Goal: Task Accomplishment & Management: Manage account settings

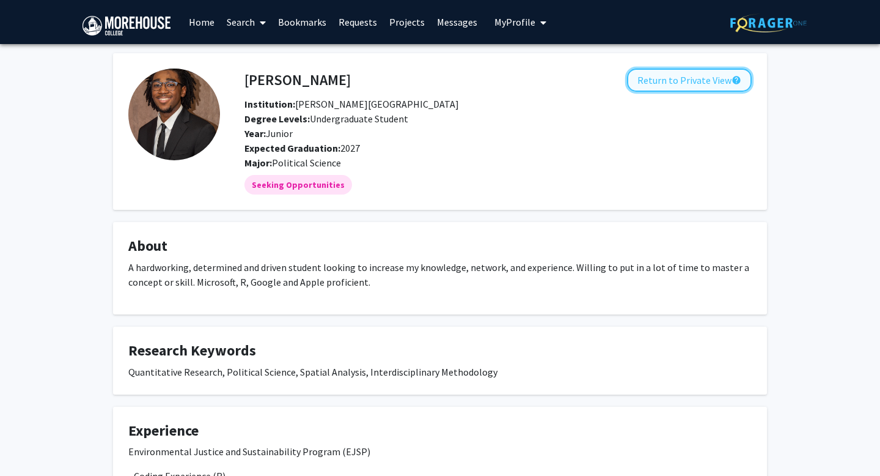
click at [713, 87] on button "Return to Private View help" at bounding box center [689, 79] width 125 height 23
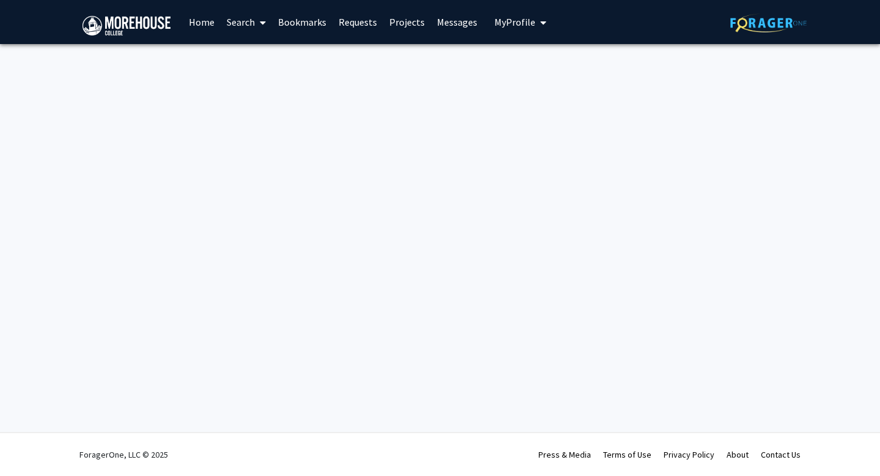
click at [704, 79] on div at bounding box center [440, 68] width 880 height 49
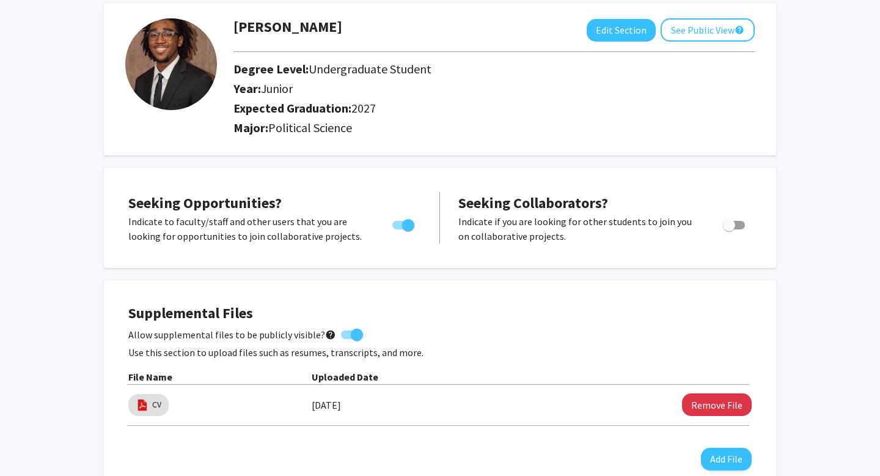
scroll to position [64, 0]
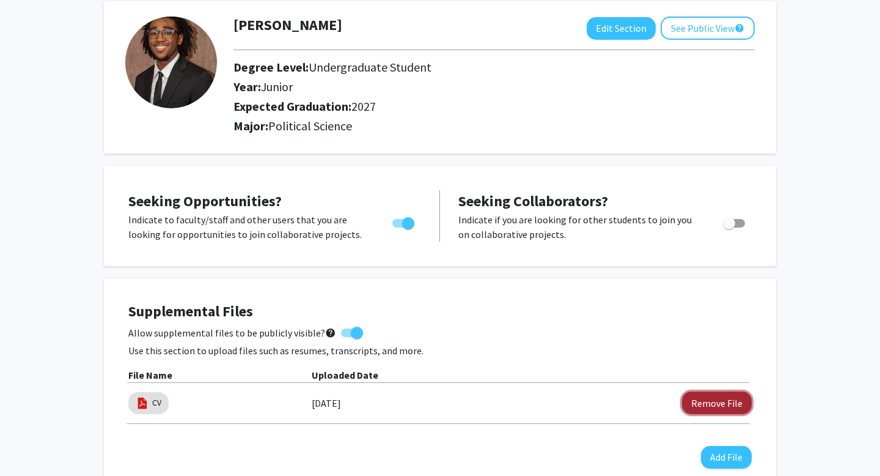
click at [708, 403] on button "Remove File" at bounding box center [717, 402] width 70 height 23
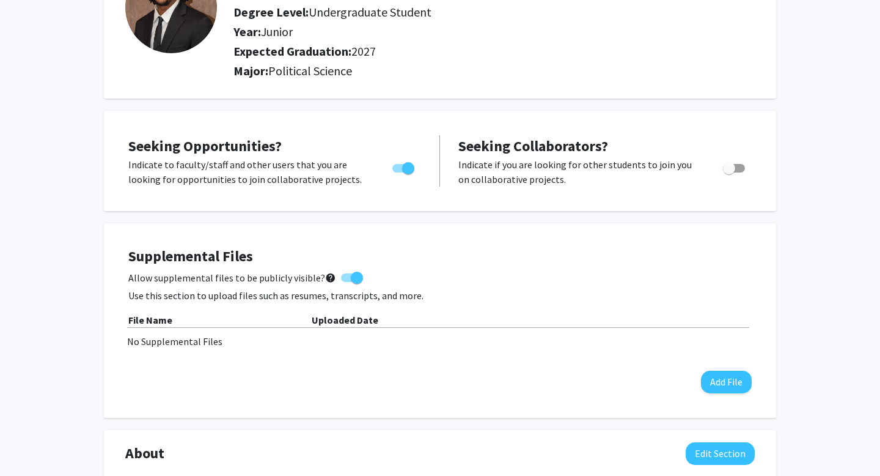
scroll to position [0, 0]
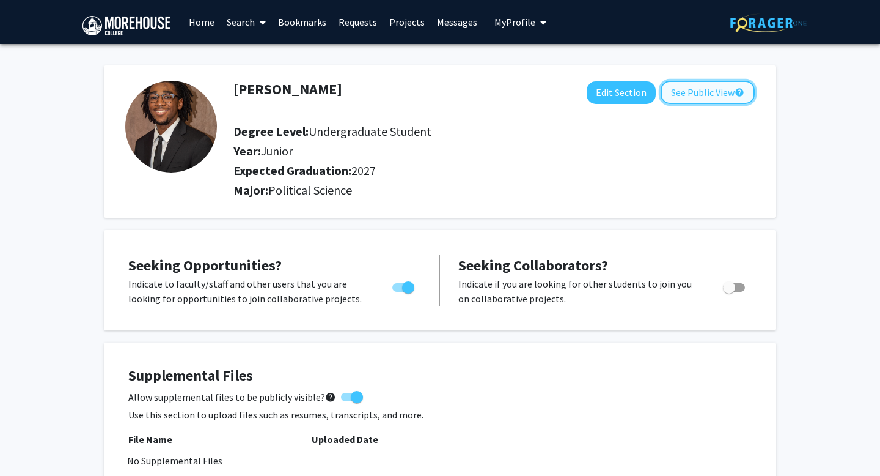
click at [710, 87] on button "See Public View help" at bounding box center [708, 92] width 94 height 23
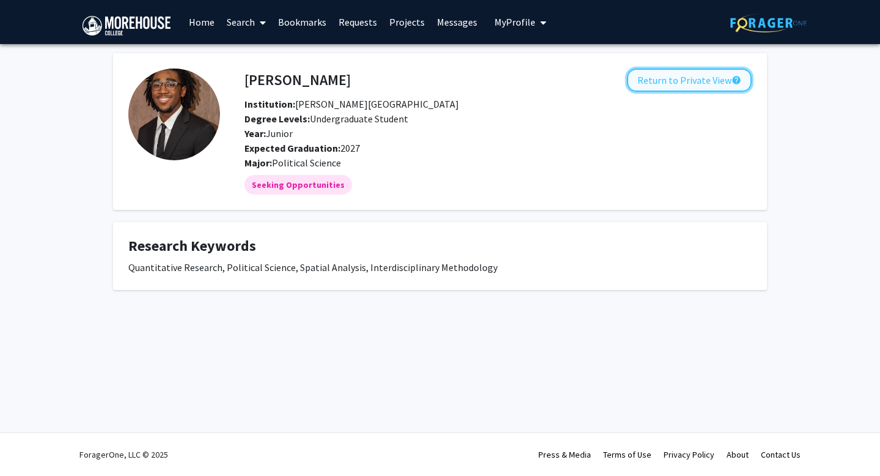
click at [715, 74] on button "Return to Private View help" at bounding box center [689, 79] width 125 height 23
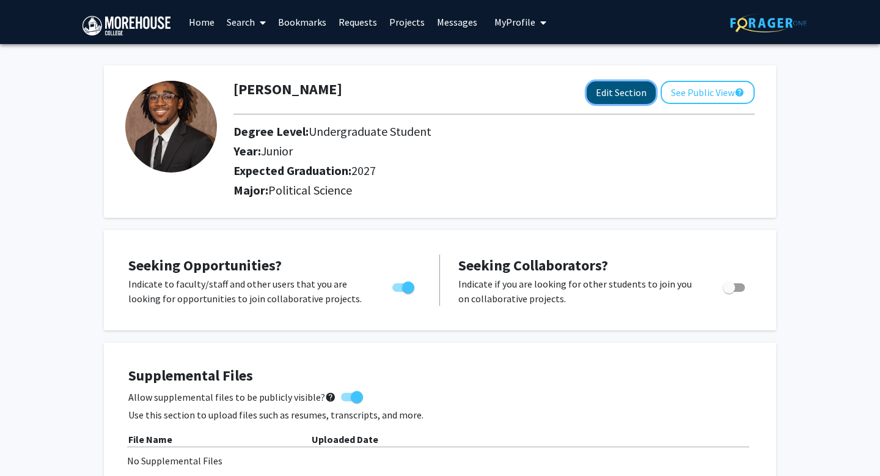
click at [611, 87] on button "Edit Section" at bounding box center [621, 92] width 69 height 23
select select "junior"
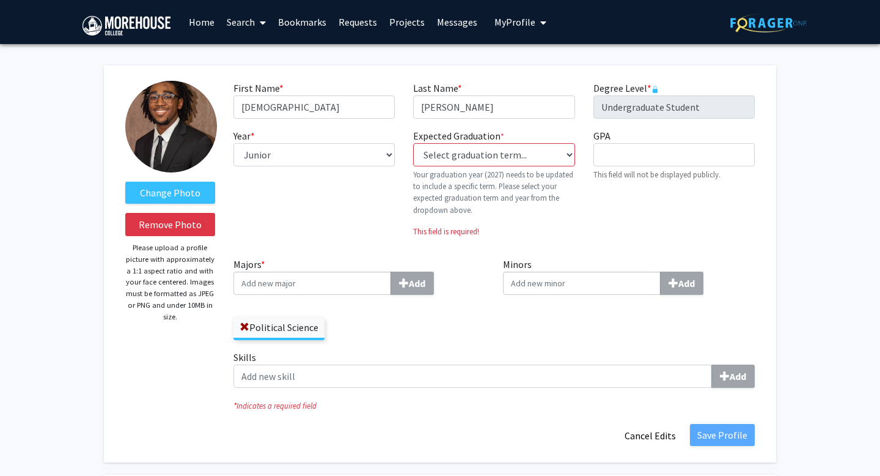
click at [709, 422] on fg-title-edit "First Name * required [PERSON_NAME] Last Name * required [PERSON_NAME] Degree L…" at bounding box center [495, 264] width 522 height 366
click at [520, 152] on select "Select graduation term... Previous: 2027 (Please select a specific term) Spring…" at bounding box center [493, 154] width 161 height 23
select select "38: spring_2027"
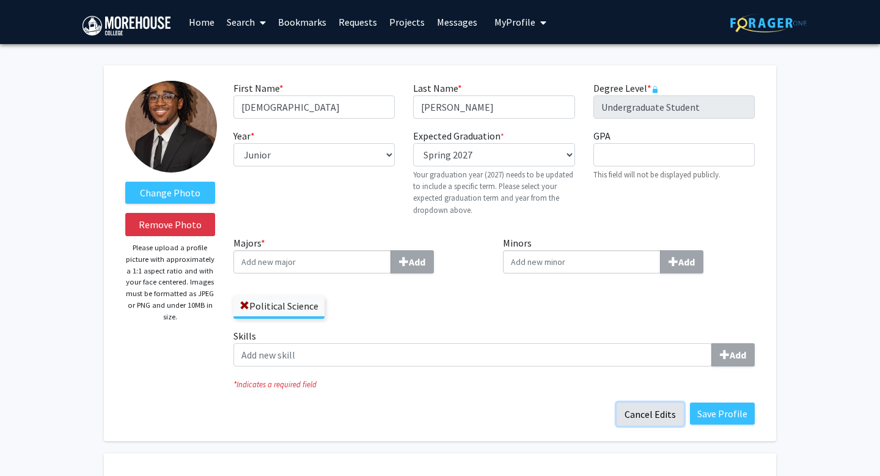
click at [649, 422] on button "Cancel Edits" at bounding box center [650, 413] width 67 height 23
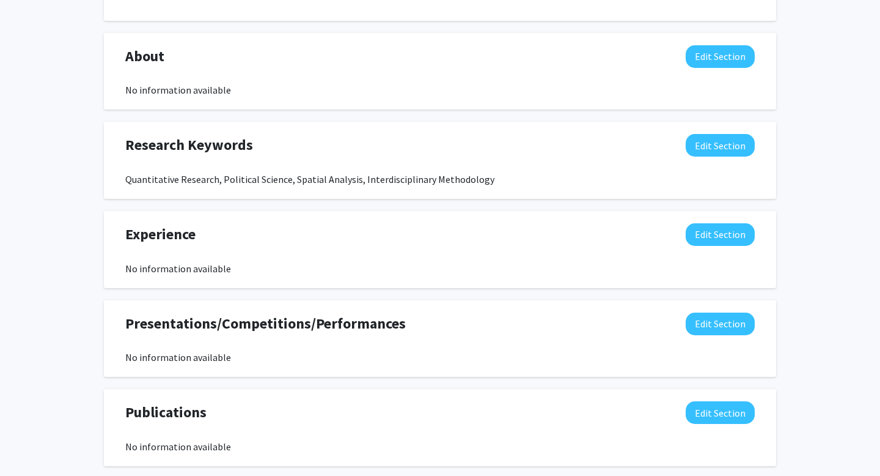
scroll to position [517, 0]
